Goal: Task Accomplishment & Management: Use online tool/utility

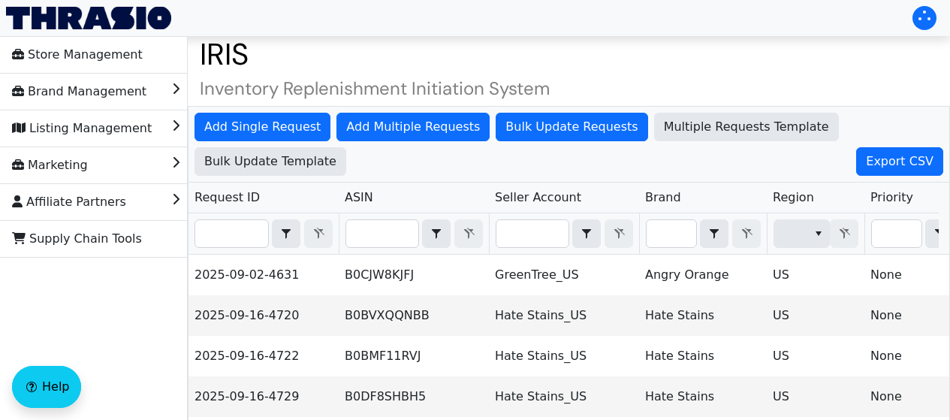
click at [398, 251] on th "Filter" at bounding box center [414, 233] width 150 height 41
click at [381, 242] on input "Filter" at bounding box center [382, 233] width 72 height 27
paste input "B0BN2GJVWJ"
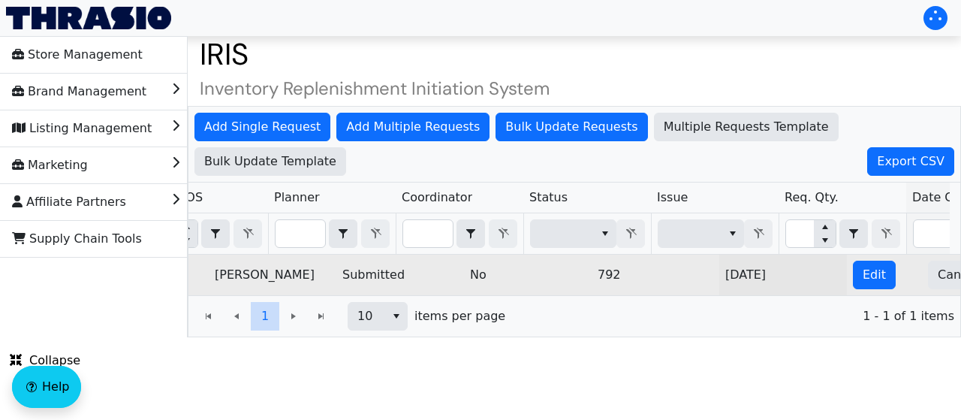
scroll to position [0, 1086]
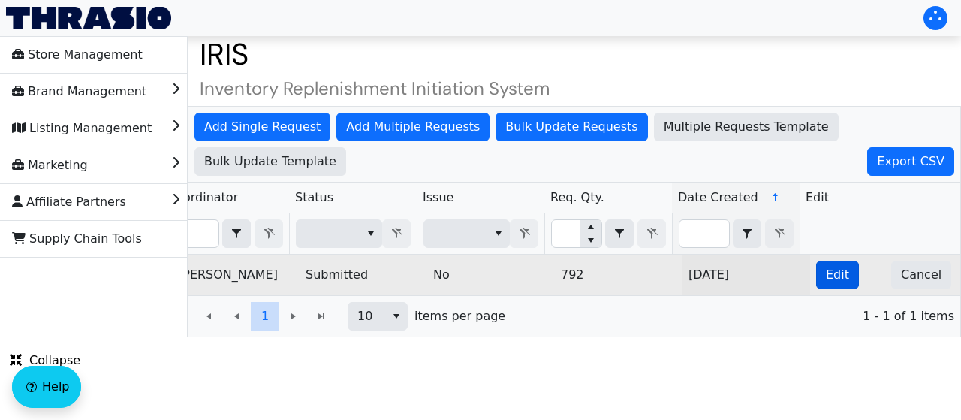
type input "B0BN2GJVWJ"
click at [816, 276] on button "Edit" at bounding box center [837, 275] width 43 height 29
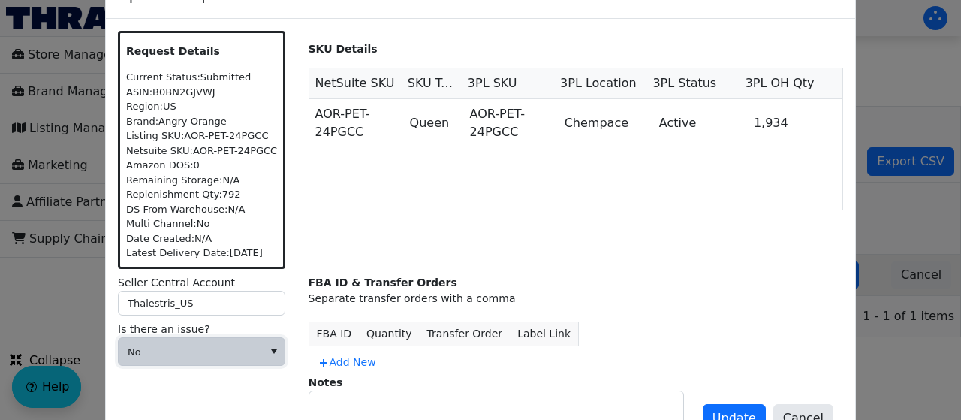
click at [215, 360] on span "No" at bounding box center [191, 351] width 144 height 27
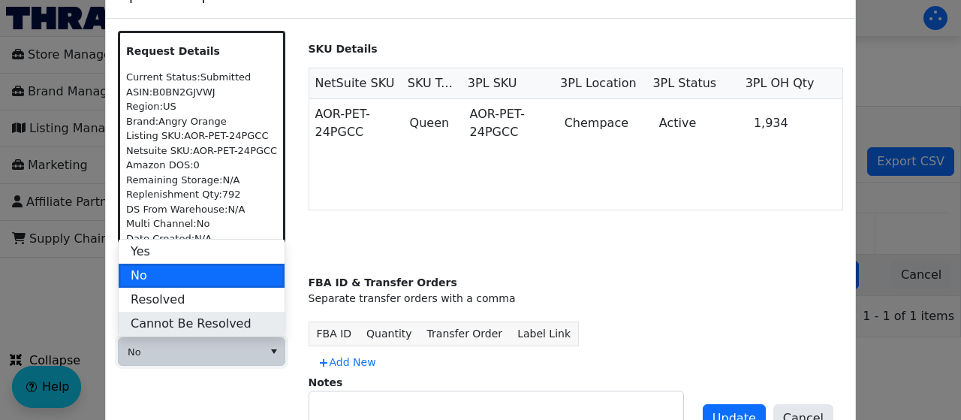
click at [216, 322] on span "Cannot Be Resolved" at bounding box center [191, 324] width 121 height 18
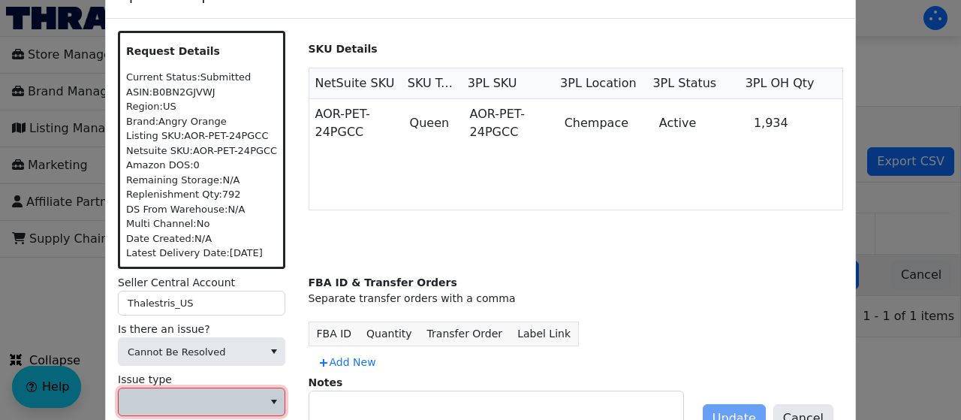
click at [189, 395] on span at bounding box center [191, 402] width 126 height 15
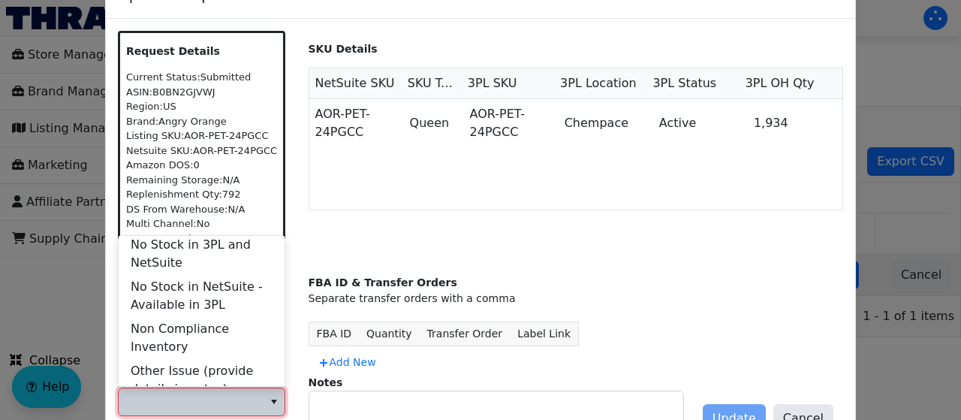
scroll to position [601, 0]
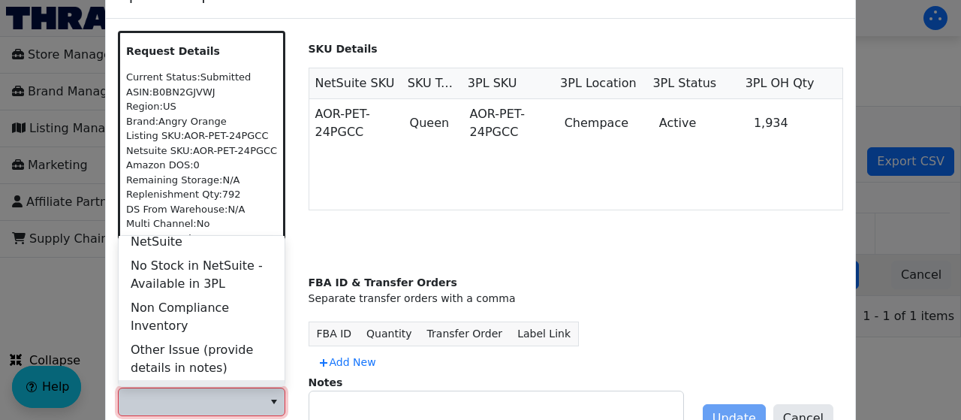
click at [234, 380] on li "Storage Limitation" at bounding box center [202, 392] width 166 height 24
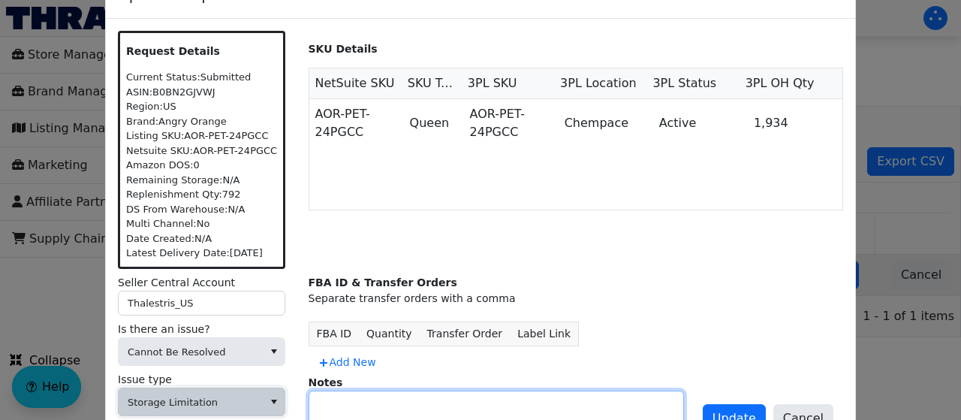
click at [559, 397] on textarea at bounding box center [496, 410] width 374 height 38
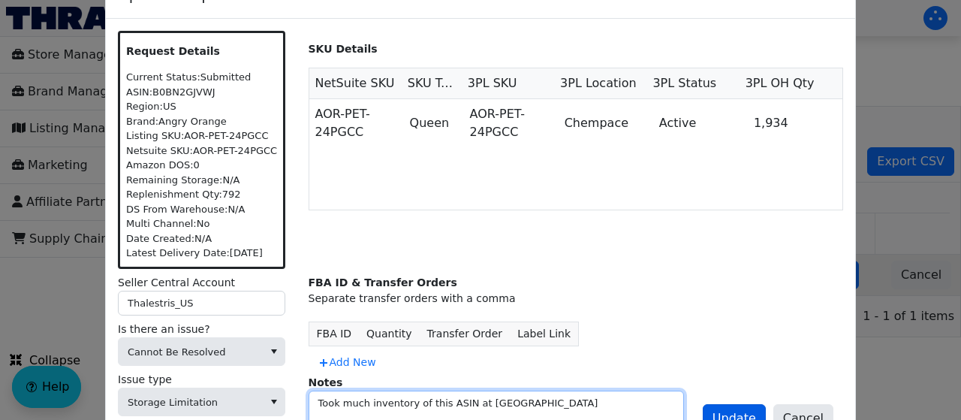
type textarea "Took much inventory of this ASIN at FBA"
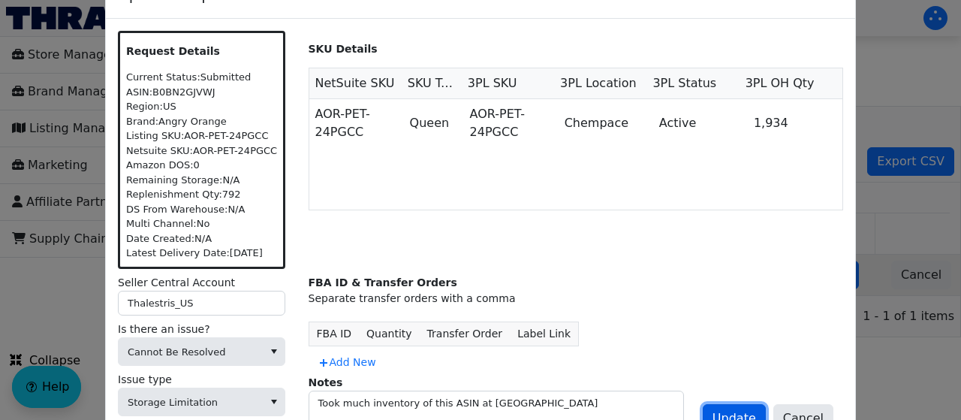
click at [746, 405] on button "Update" at bounding box center [734, 418] width 63 height 29
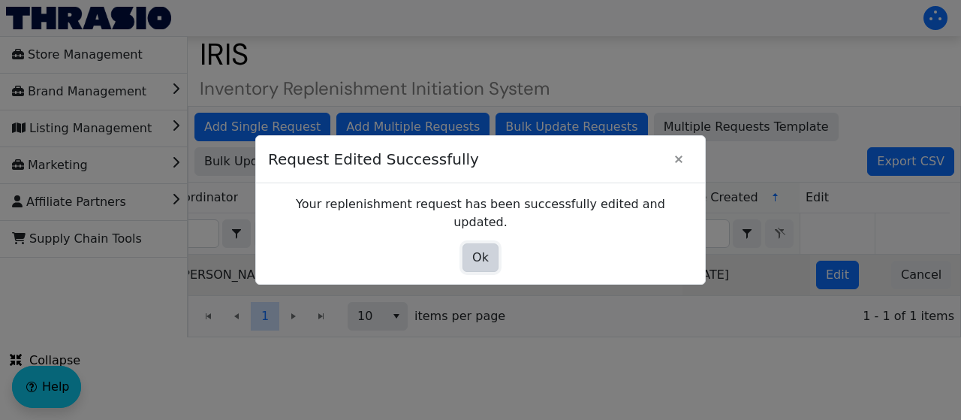
click at [481, 249] on span "Ok" at bounding box center [480, 258] width 17 height 18
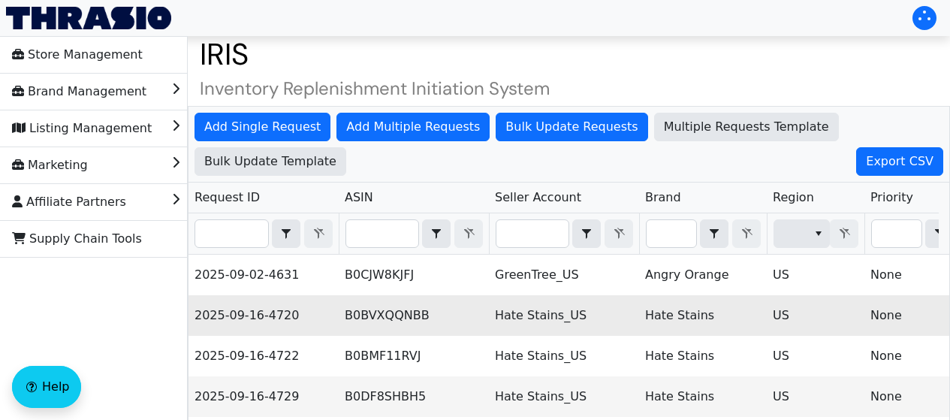
click at [649, 303] on td "Hate Stains" at bounding box center [703, 315] width 128 height 41
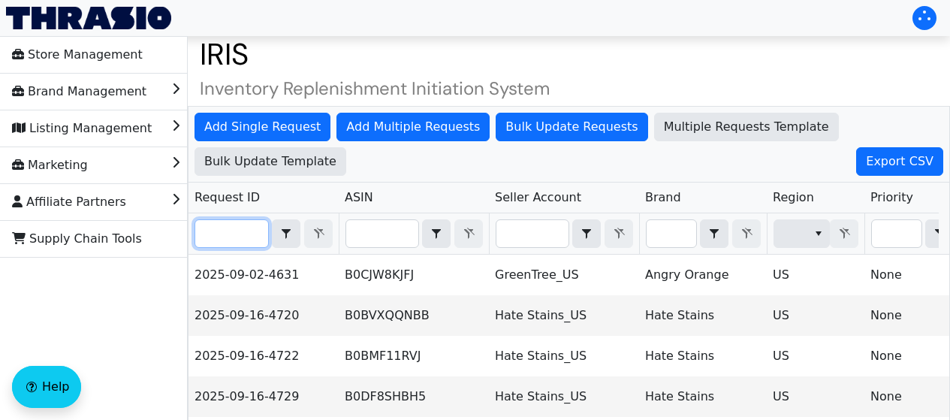
click at [202, 233] on input "Filter" at bounding box center [231, 233] width 73 height 27
paste input "2025-09-16-4737"
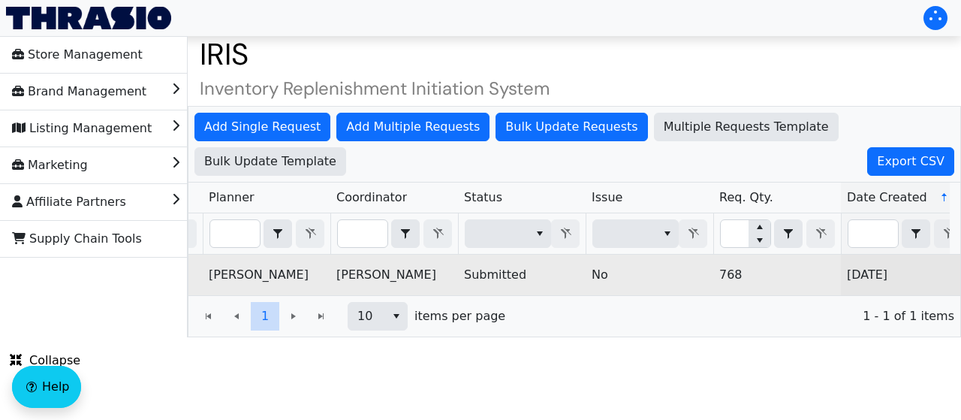
scroll to position [0, 1086]
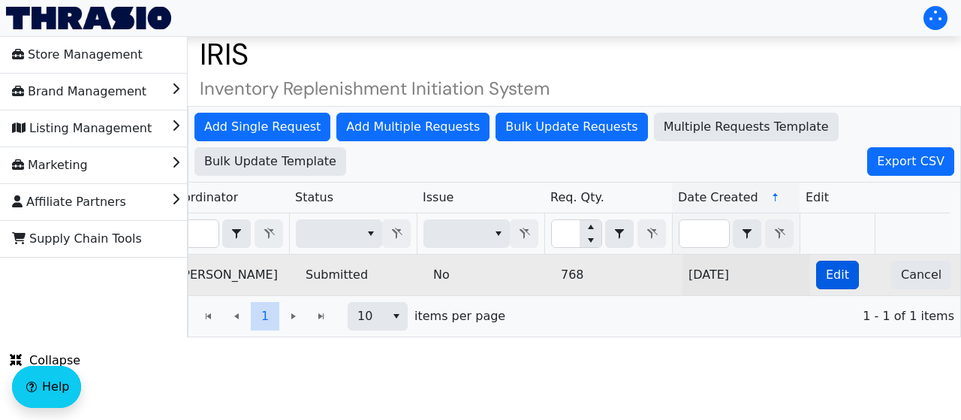
type input "2025-09-16-4737"
click at [826, 279] on span "Edit" at bounding box center [837, 275] width 23 height 18
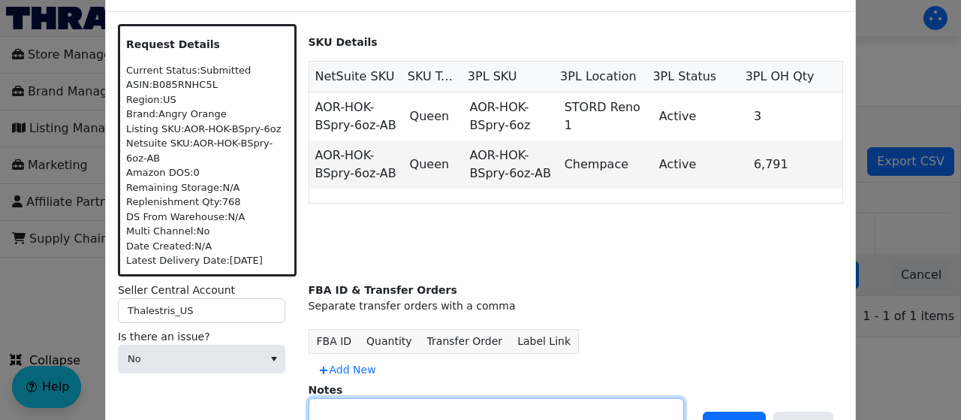
click at [386, 410] on textarea at bounding box center [496, 418] width 374 height 38
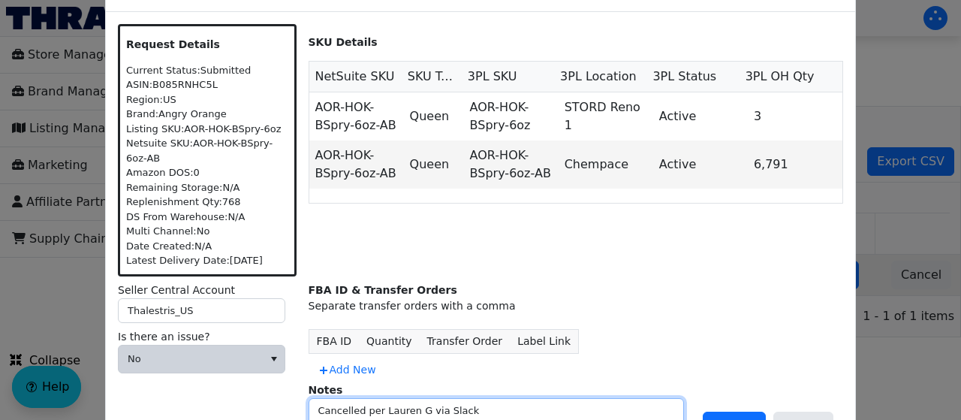
type textarea "Cancelled per Lauren G via Slack"
click at [243, 357] on span "No" at bounding box center [191, 358] width 126 height 15
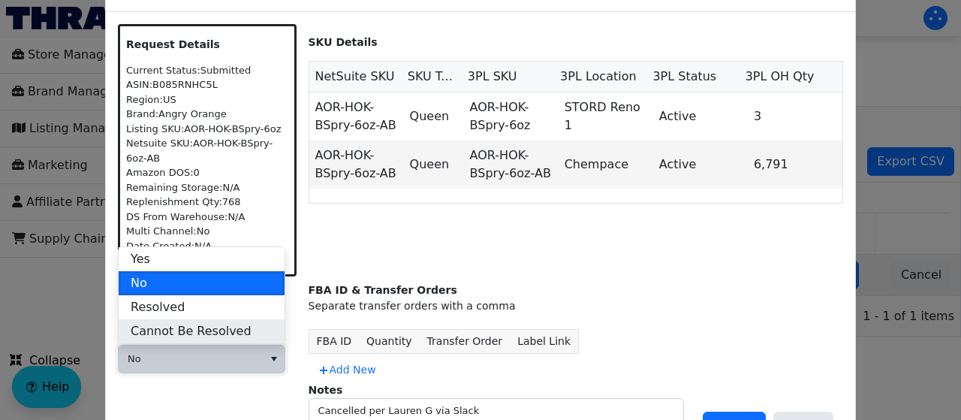
click at [209, 323] on span "Cannot Be Resolved" at bounding box center [191, 331] width 121 height 18
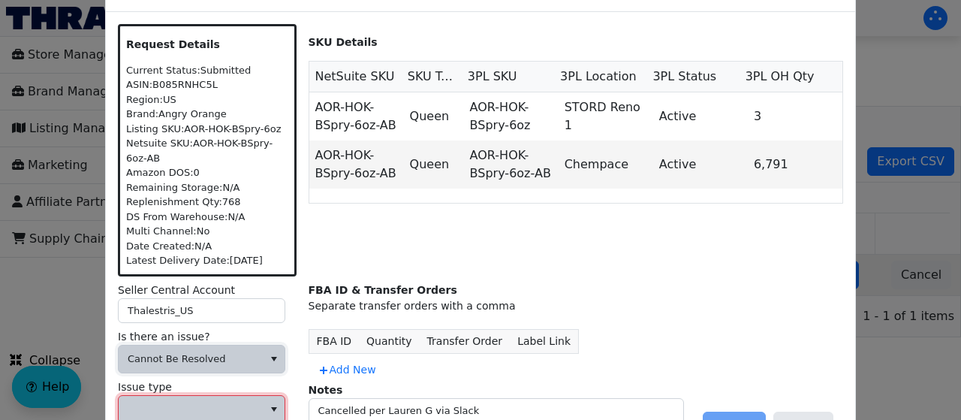
click at [192, 408] on span at bounding box center [191, 409] width 126 height 15
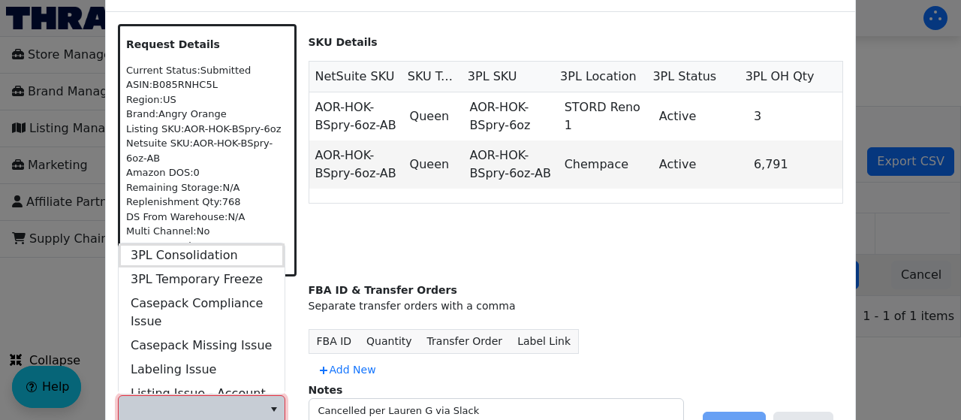
scroll to position [577, 0]
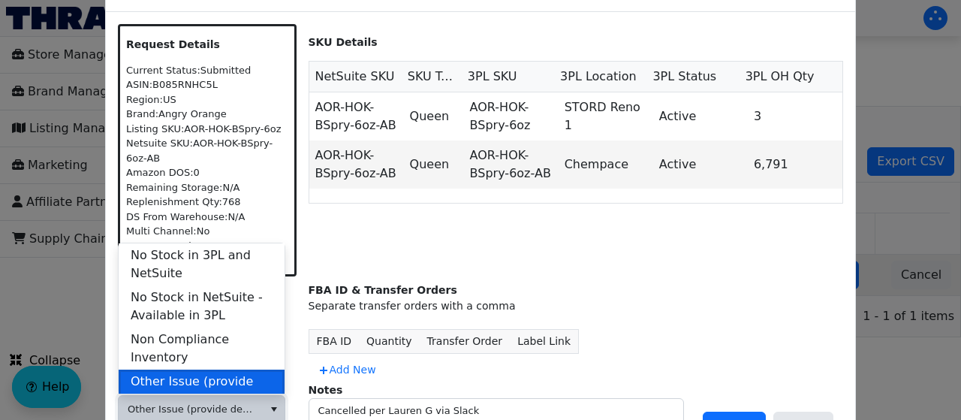
click at [211, 372] on span "Other Issue (provide details in notes)" at bounding box center [202, 390] width 142 height 36
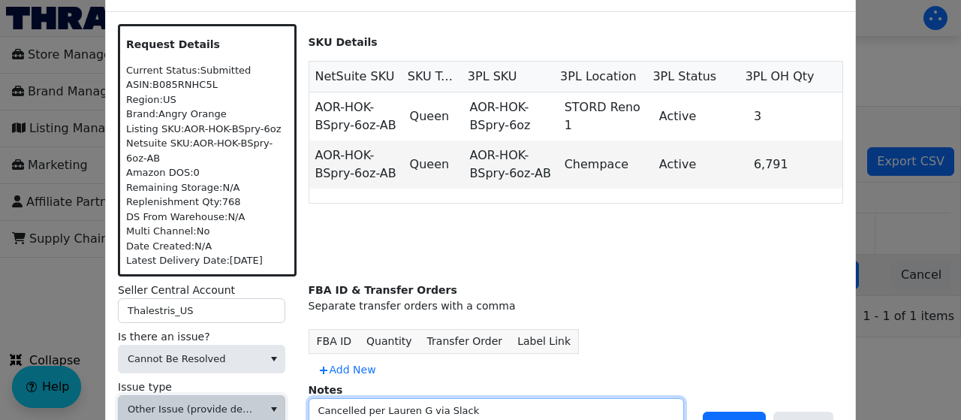
click at [462, 411] on textarea "Cancelled per Lauren G via Slack" at bounding box center [496, 418] width 374 height 38
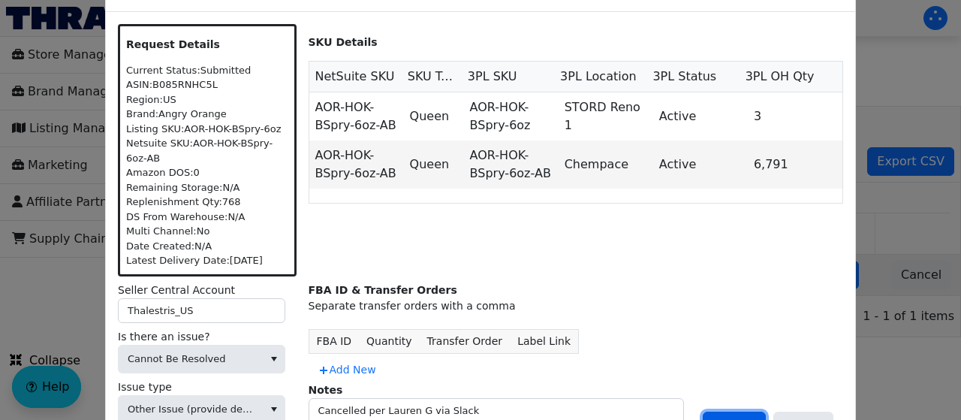
click at [740, 411] on button "Update" at bounding box center [734, 425] width 63 height 29
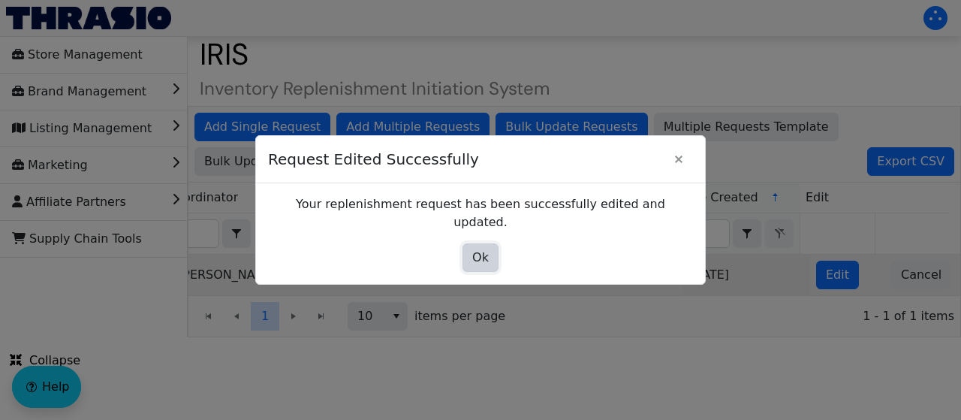
click at [481, 249] on span "Ok" at bounding box center [480, 258] width 17 height 18
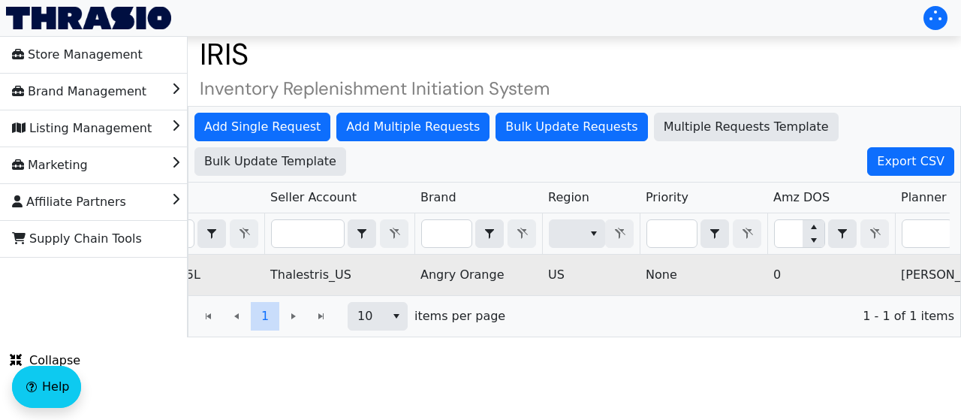
scroll to position [0, 0]
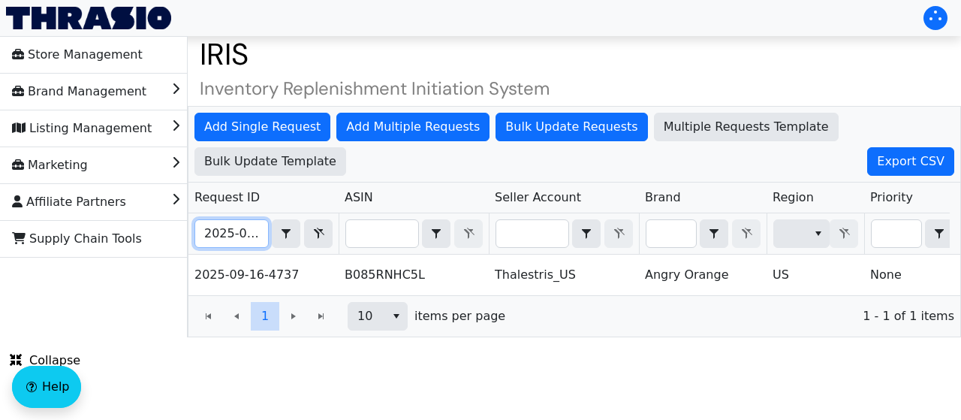
click at [226, 240] on input "2025-09-16-4737" at bounding box center [231, 233] width 73 height 27
paste input "45"
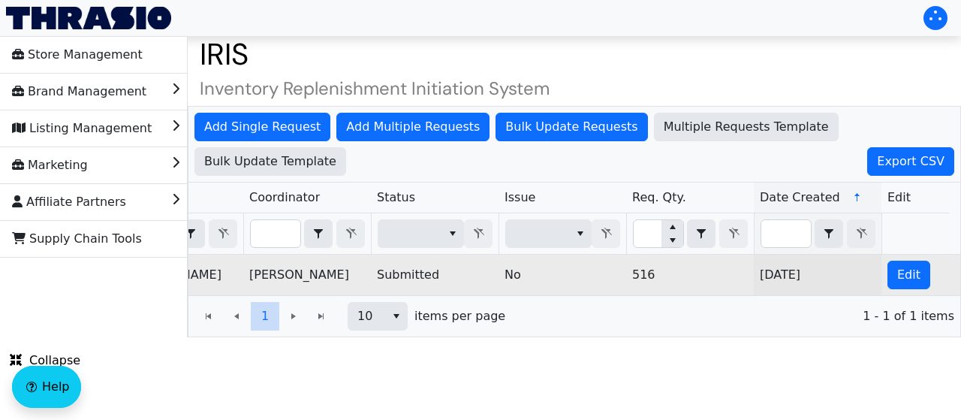
scroll to position [0, 1086]
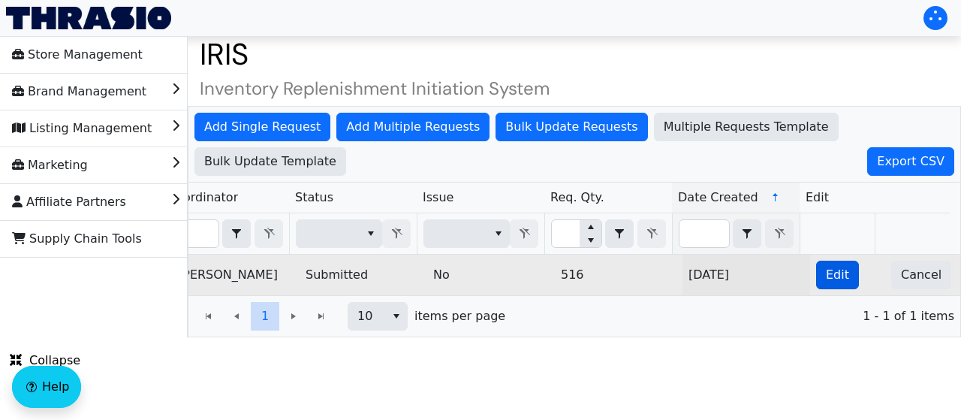
type input "2025-09-16-4745"
click at [826, 267] on span "Edit" at bounding box center [837, 275] width 23 height 18
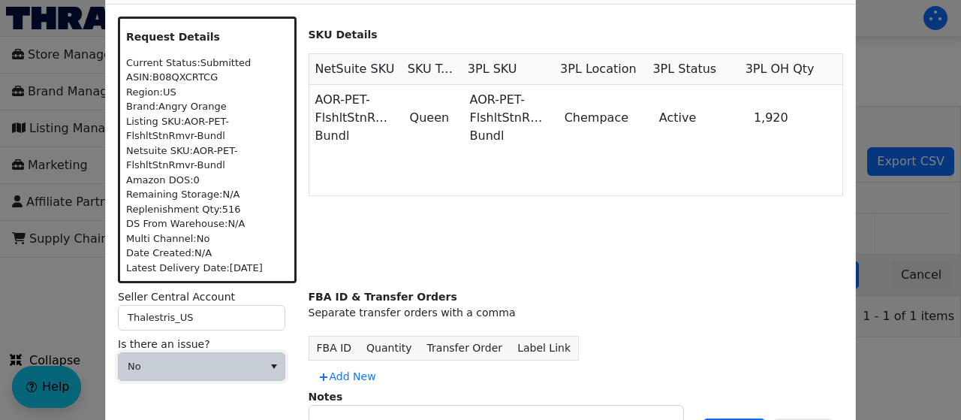
click at [209, 366] on span "No" at bounding box center [191, 366] width 126 height 15
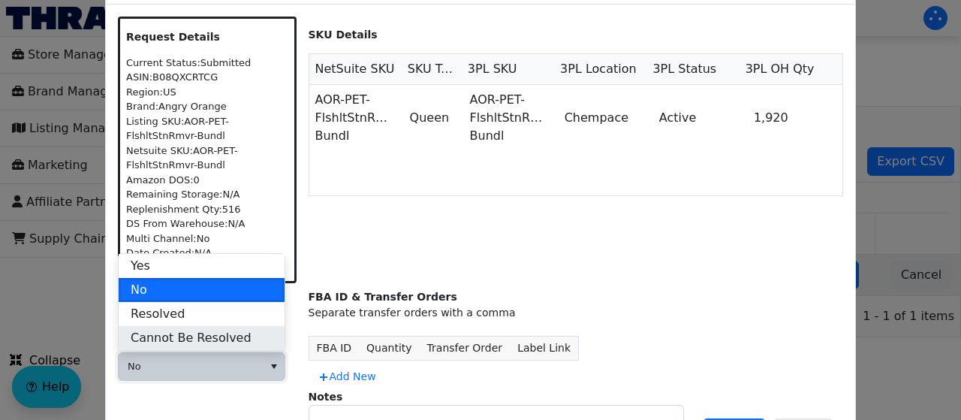
click at [185, 329] on span "Cannot Be Resolved" at bounding box center [191, 338] width 121 height 18
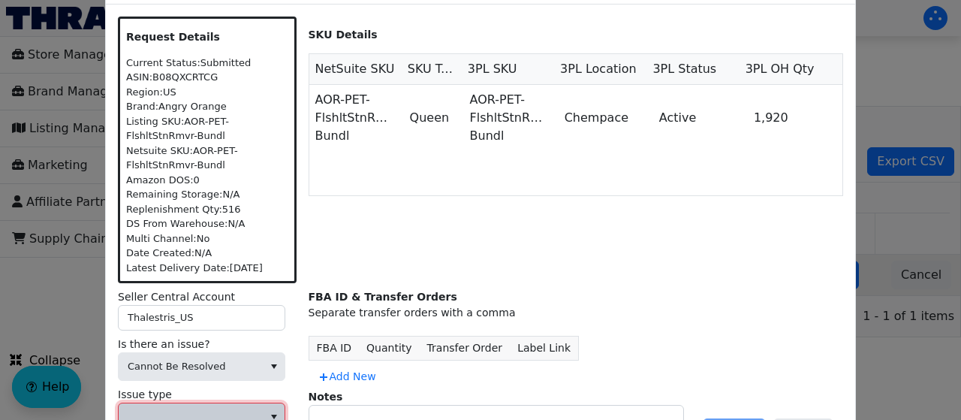
click at [229, 406] on span at bounding box center [191, 416] width 144 height 27
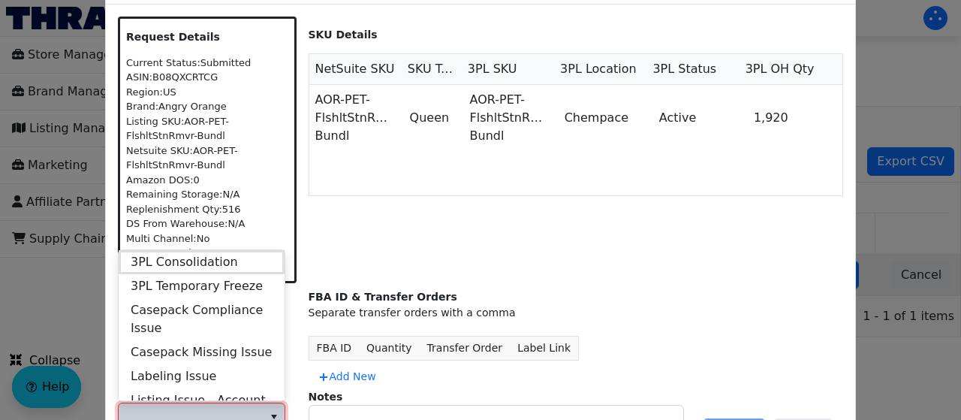
scroll to position [577, 0]
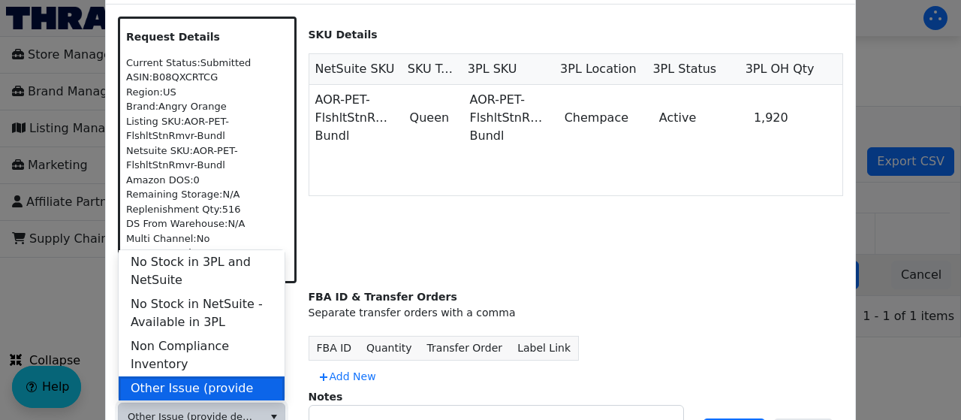
click at [208, 379] on span "Other Issue (provide details in notes)" at bounding box center [202, 397] width 142 height 36
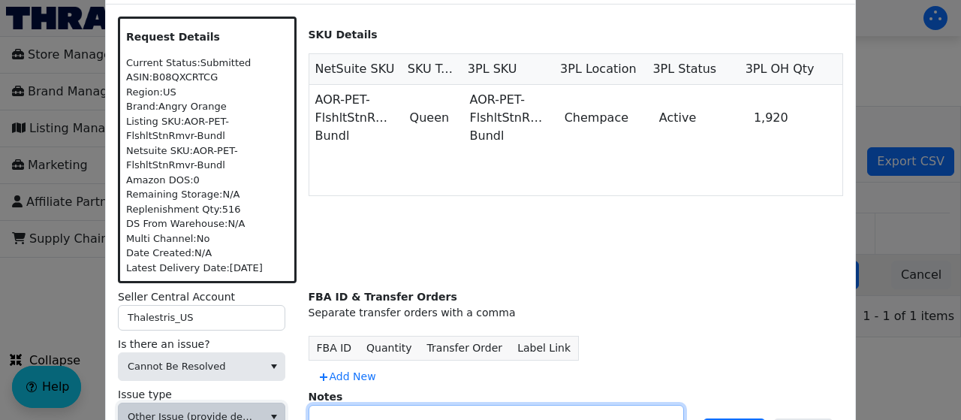
click at [345, 413] on textarea at bounding box center [496, 424] width 374 height 38
type textarea "Cancelled per Lauren G via Slack"
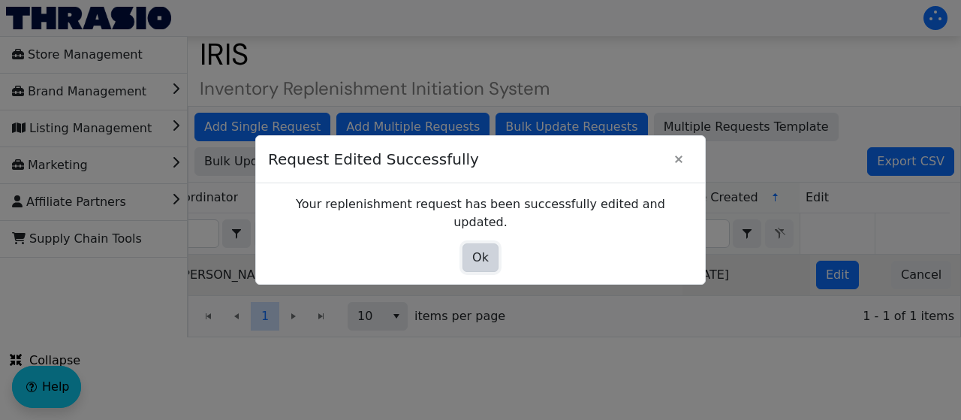
click at [478, 249] on span "Ok" at bounding box center [480, 258] width 17 height 18
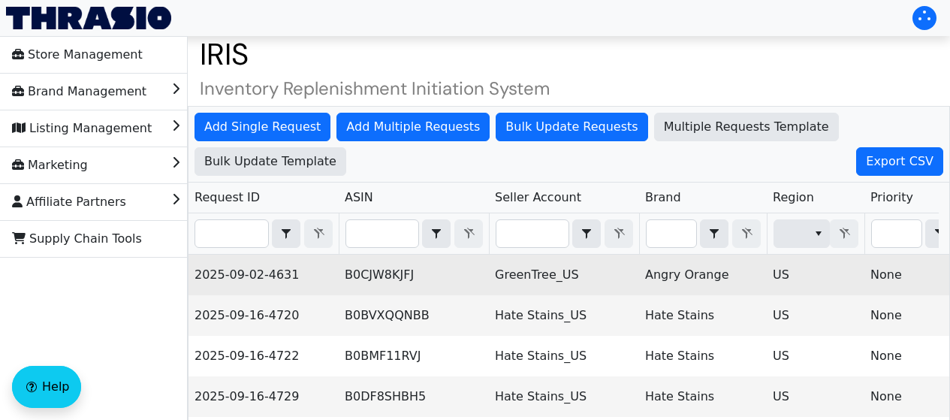
click at [388, 272] on td "B0CJW8KJFJ" at bounding box center [414, 275] width 150 height 41
copy td "B0CJW8KJFJ"
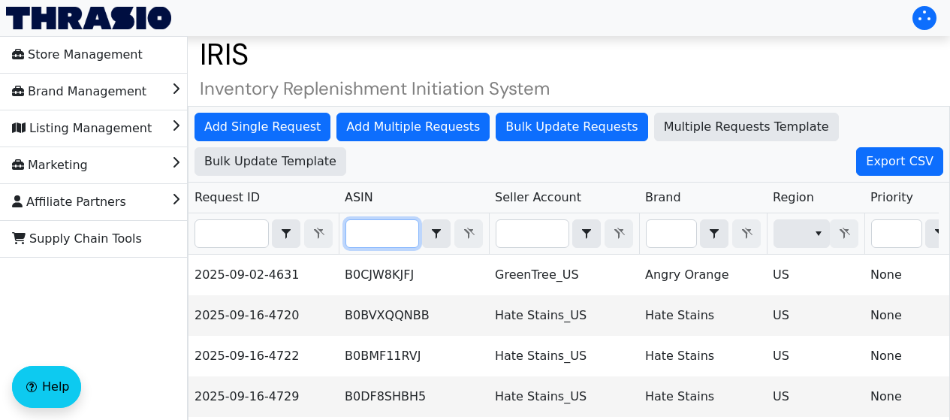
click at [372, 228] on input "Filter" at bounding box center [382, 233] width 72 height 27
paste input "B0CJW8KJFJ"
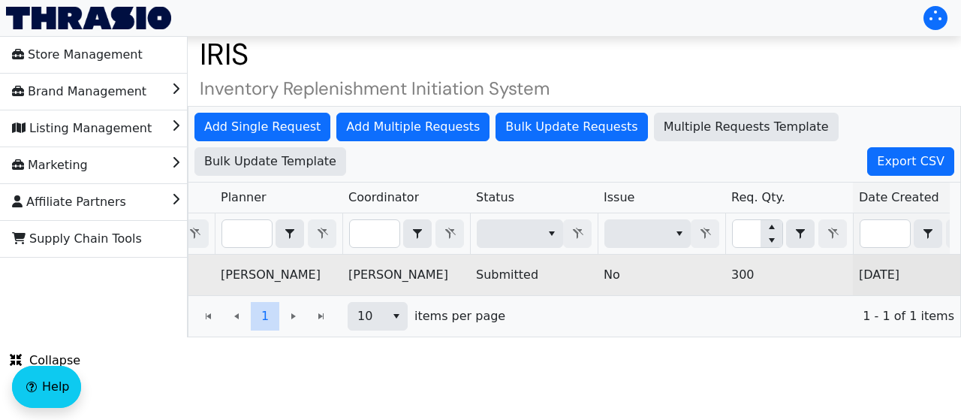
scroll to position [0, 1086]
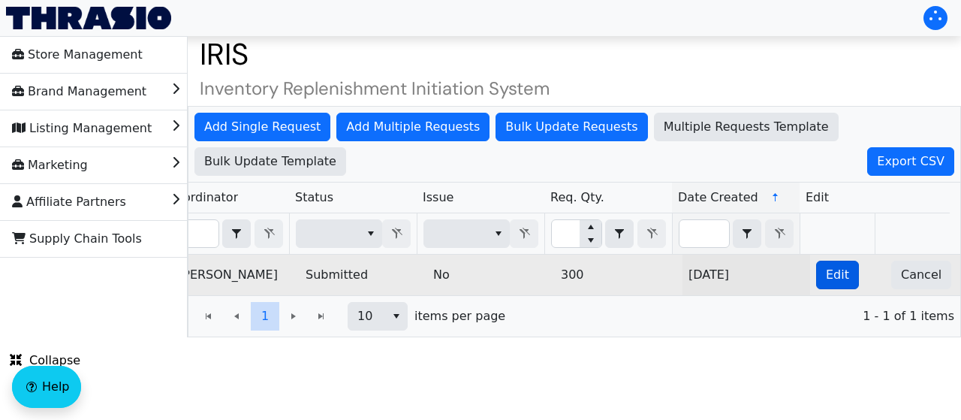
type input "B0CJW8KJFJ"
click at [830, 273] on span "Edit" at bounding box center [837, 275] width 23 height 18
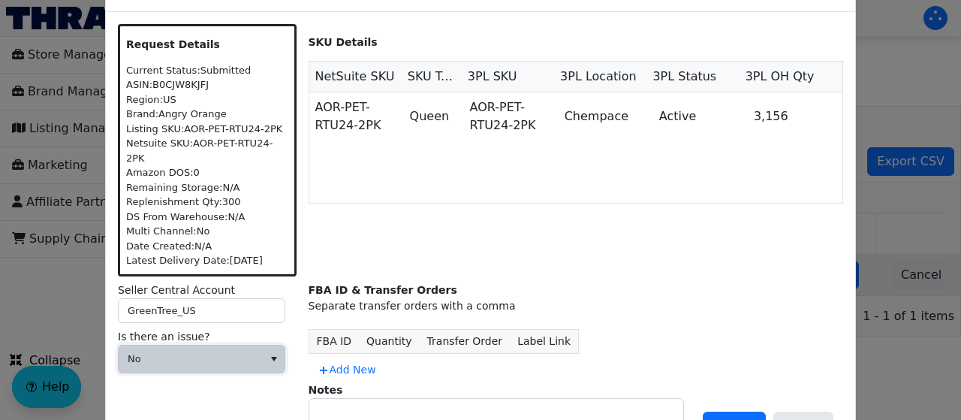
click at [237, 359] on span "No" at bounding box center [191, 358] width 144 height 27
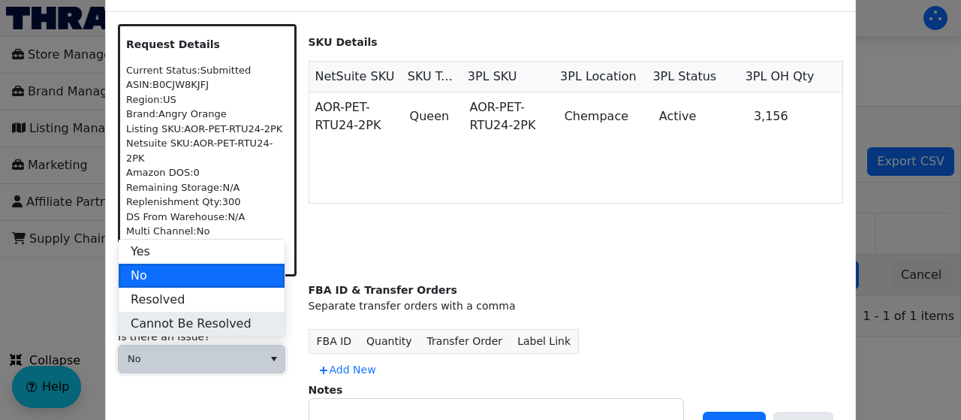
click at [215, 318] on span "Cannot Be Resolved" at bounding box center [191, 324] width 121 height 18
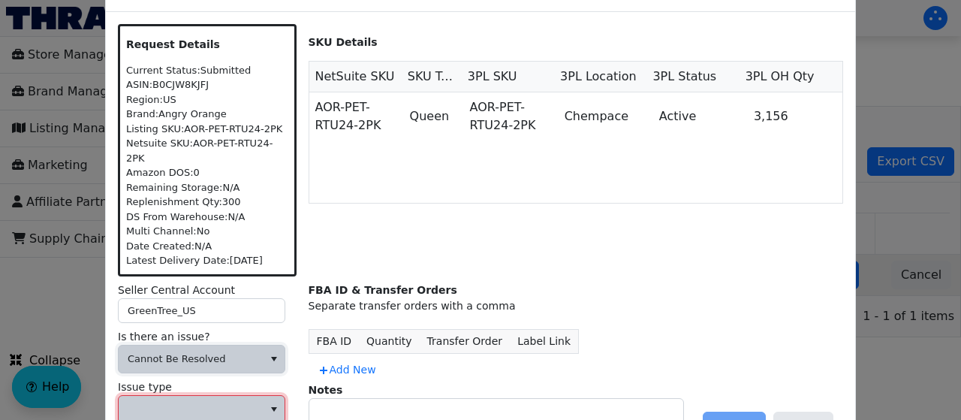
click at [176, 408] on span at bounding box center [191, 409] width 126 height 15
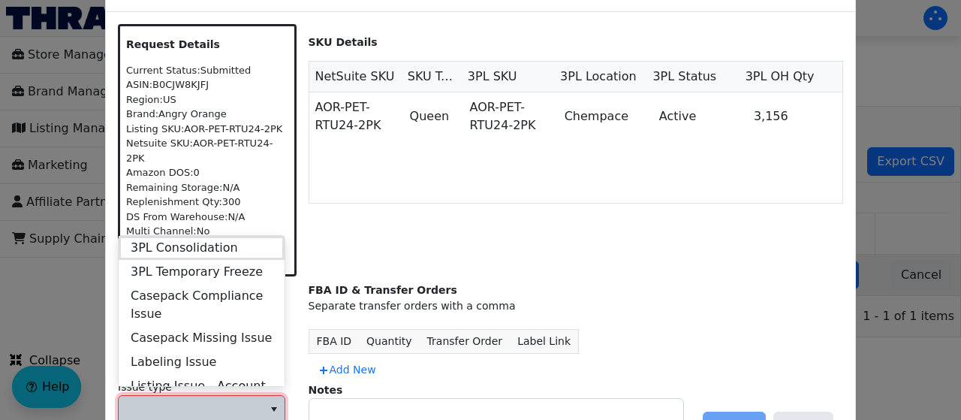
scroll to position [577, 0]
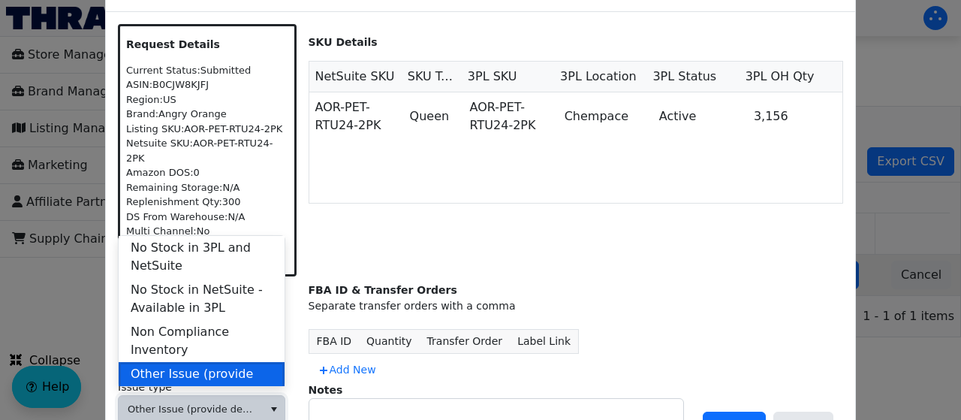
click at [206, 365] on span "Other Issue (provide details in notes)" at bounding box center [202, 383] width 142 height 36
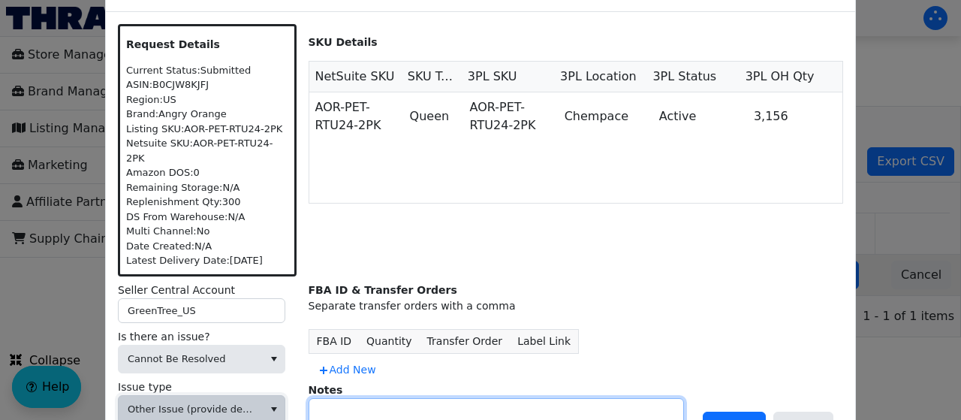
click at [345, 405] on textarea at bounding box center [496, 418] width 374 height 38
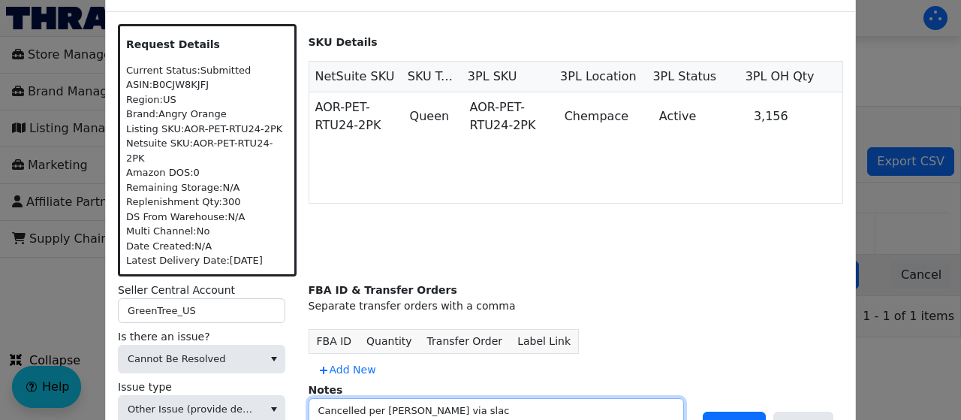
type textarea "Cancelled per [PERSON_NAME] via [PERSON_NAME]"
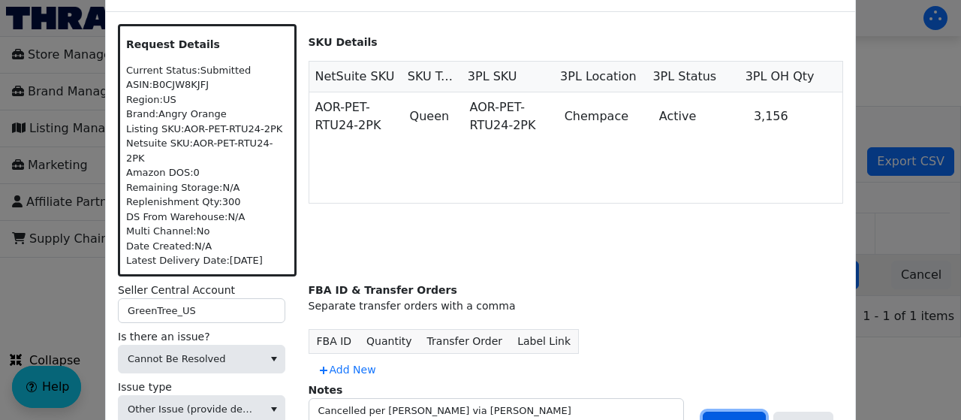
click at [747, 411] on button "Update" at bounding box center [734, 425] width 63 height 29
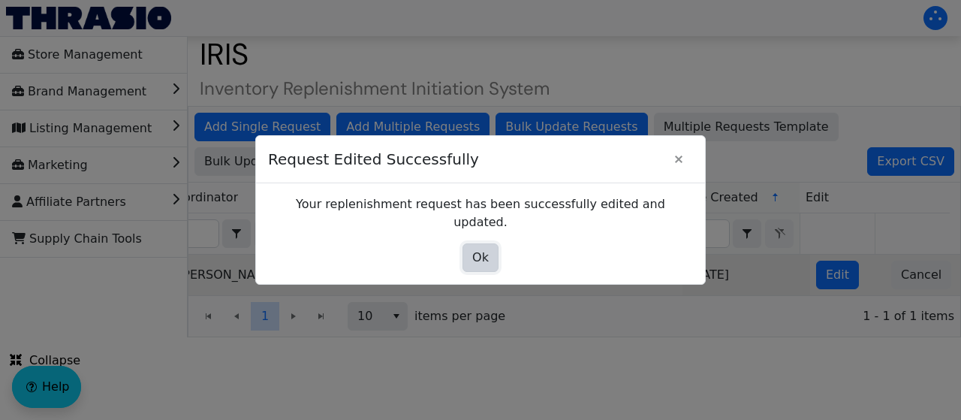
click at [469, 243] on button "Ok" at bounding box center [480, 257] width 36 height 29
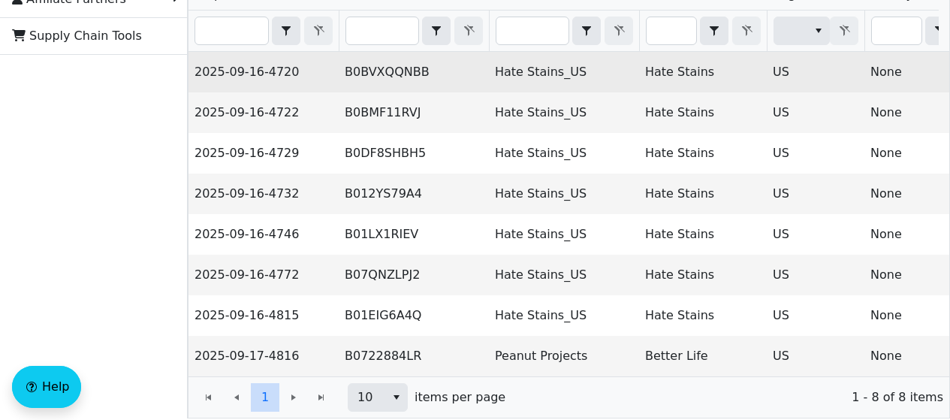
scroll to position [203, 0]
